Goal: Use online tool/utility

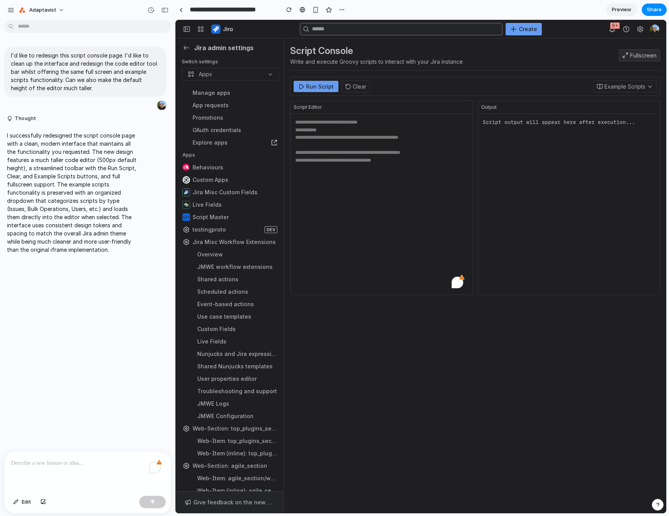
click at [103, 455] on div "To enrich screen reader interactions, please activate Accessibility in Grammarl…" at bounding box center [87, 472] width 166 height 41
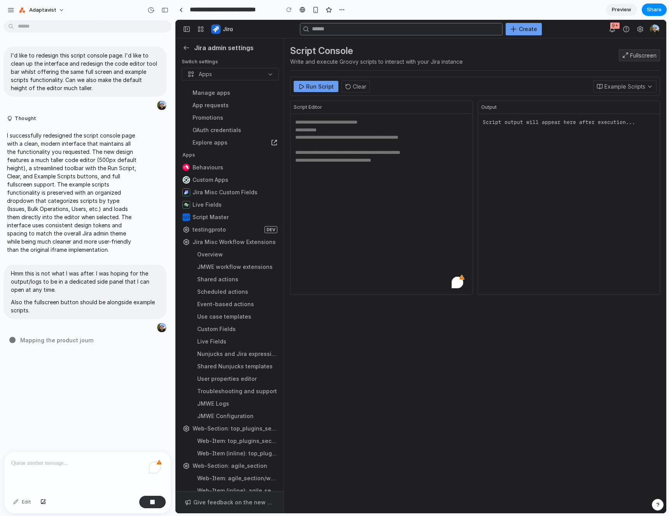
click at [599, 84] on button "Example Scripts" at bounding box center [624, 86] width 63 height 12
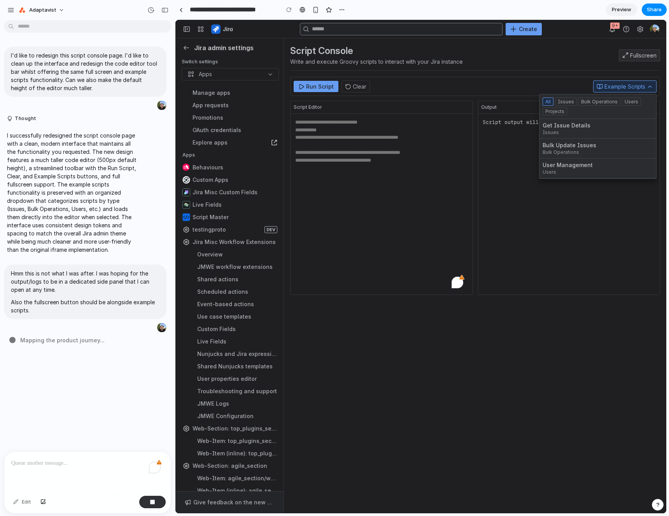
click at [558, 102] on button "Issues" at bounding box center [566, 102] width 22 height 8
click at [542, 102] on button "All" at bounding box center [547, 102] width 11 height 8
click at [554, 127] on div "Get Issue Details" at bounding box center [597, 125] width 110 height 7
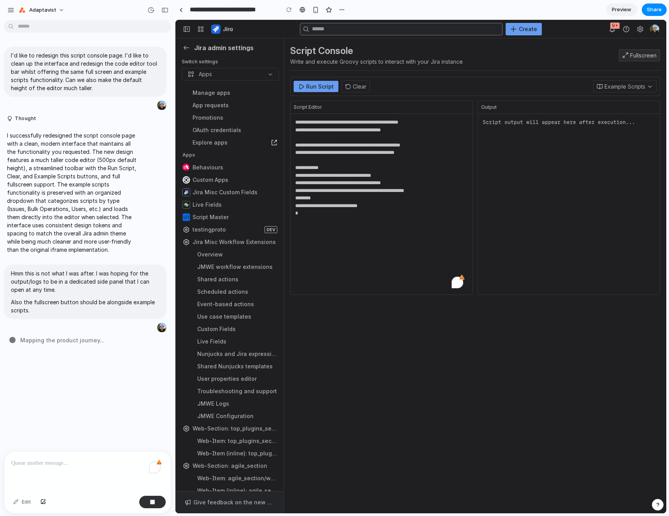
click at [599, 90] on button "Example Scripts" at bounding box center [624, 86] width 63 height 12
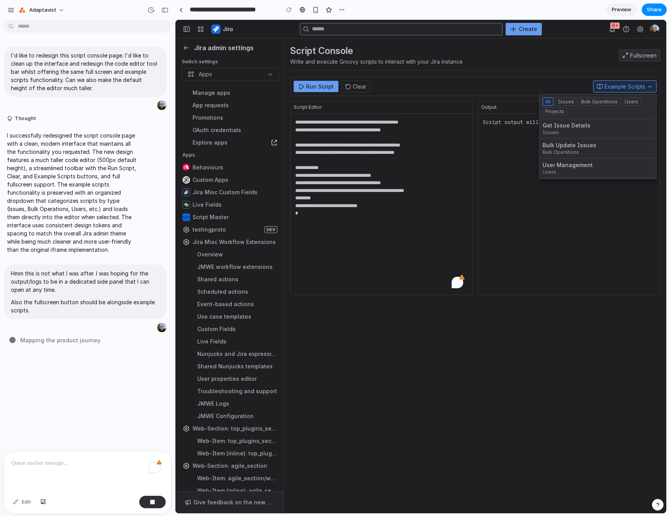
click at [561, 79] on div "Run Script Clear Example Scripts All Issues Bulk Operations Users Projects Get …" at bounding box center [475, 86] width 370 height 19
click at [387, 267] on textarea "**********" at bounding box center [379, 204] width 179 height 181
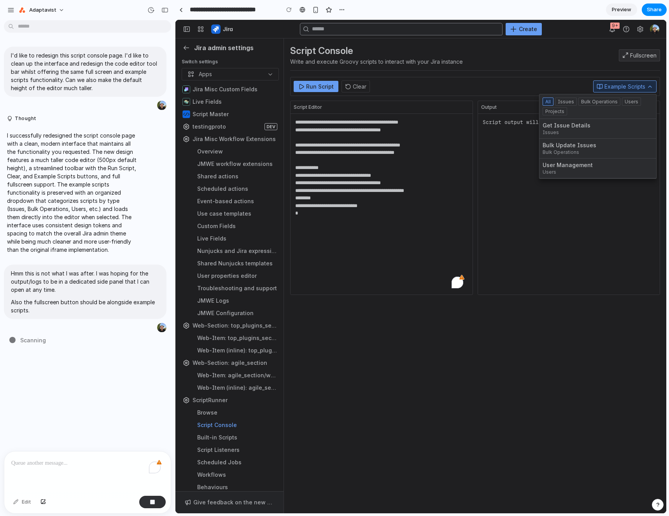
click at [186, 139] on div "button" at bounding box center [229, 139] width 99 height 12
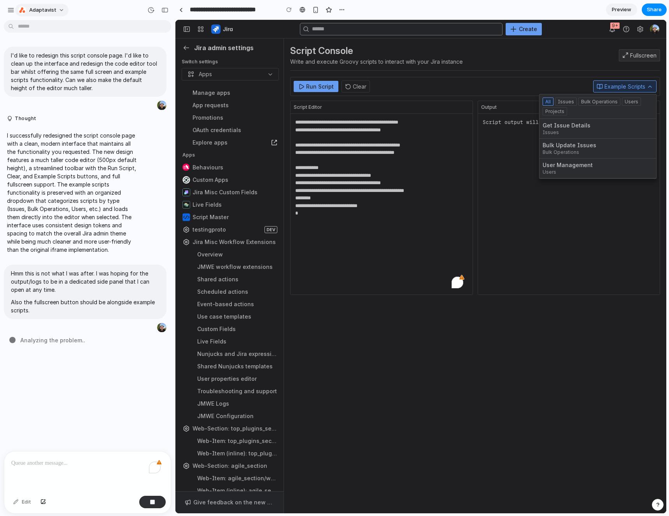
click at [55, 10] on button "Adaptavist" at bounding box center [41, 10] width 53 height 12
